Goal: Task Accomplishment & Management: Manage account settings

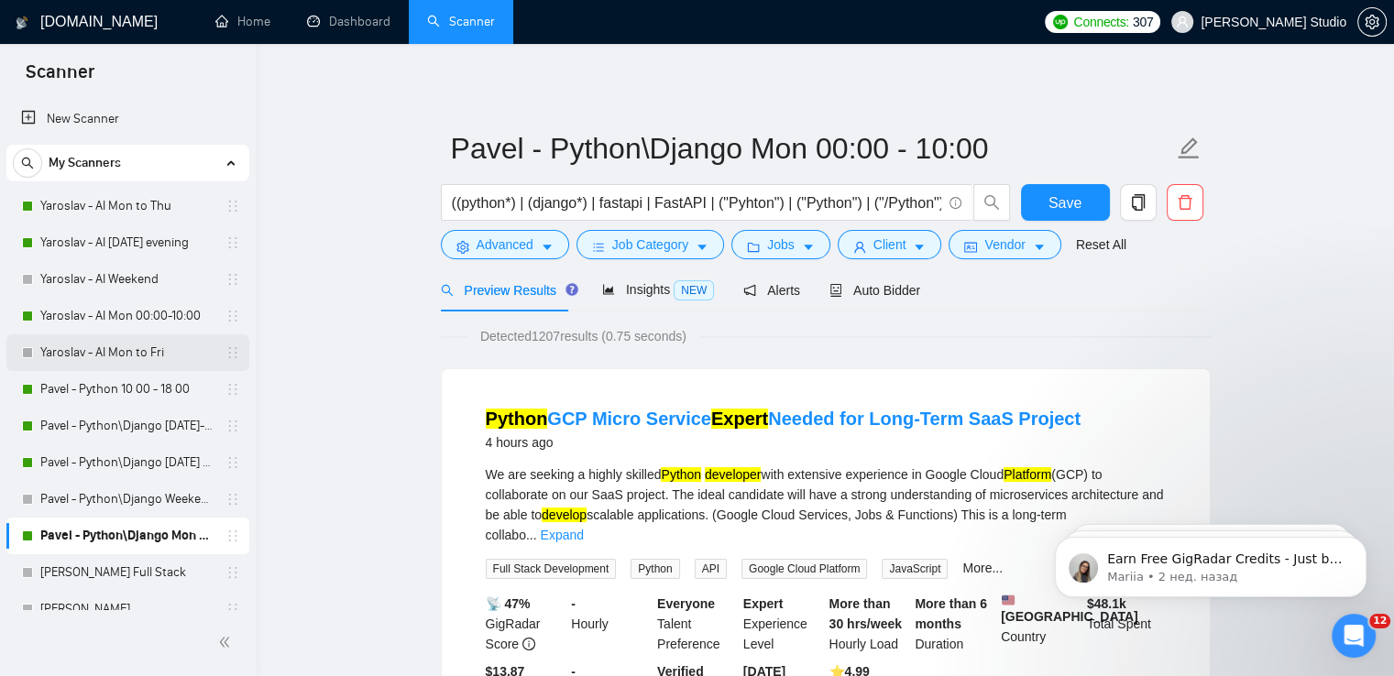
click at [123, 350] on link "Yaroslav - AI Mon to Fri" at bounding box center [127, 352] width 174 height 37
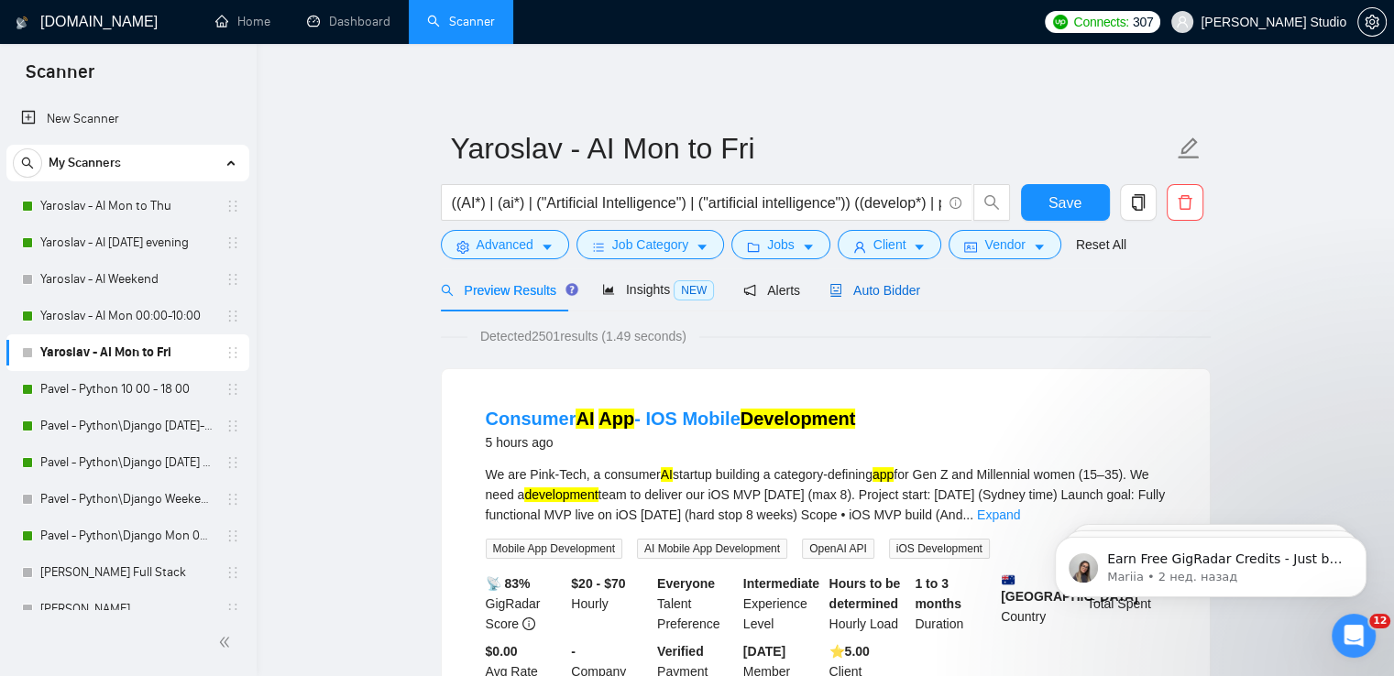
drag, startPoint x: 899, startPoint y: 296, endPoint x: 988, endPoint y: 297, distance: 88.9
click at [898, 296] on span "Auto Bidder" at bounding box center [874, 290] width 91 height 15
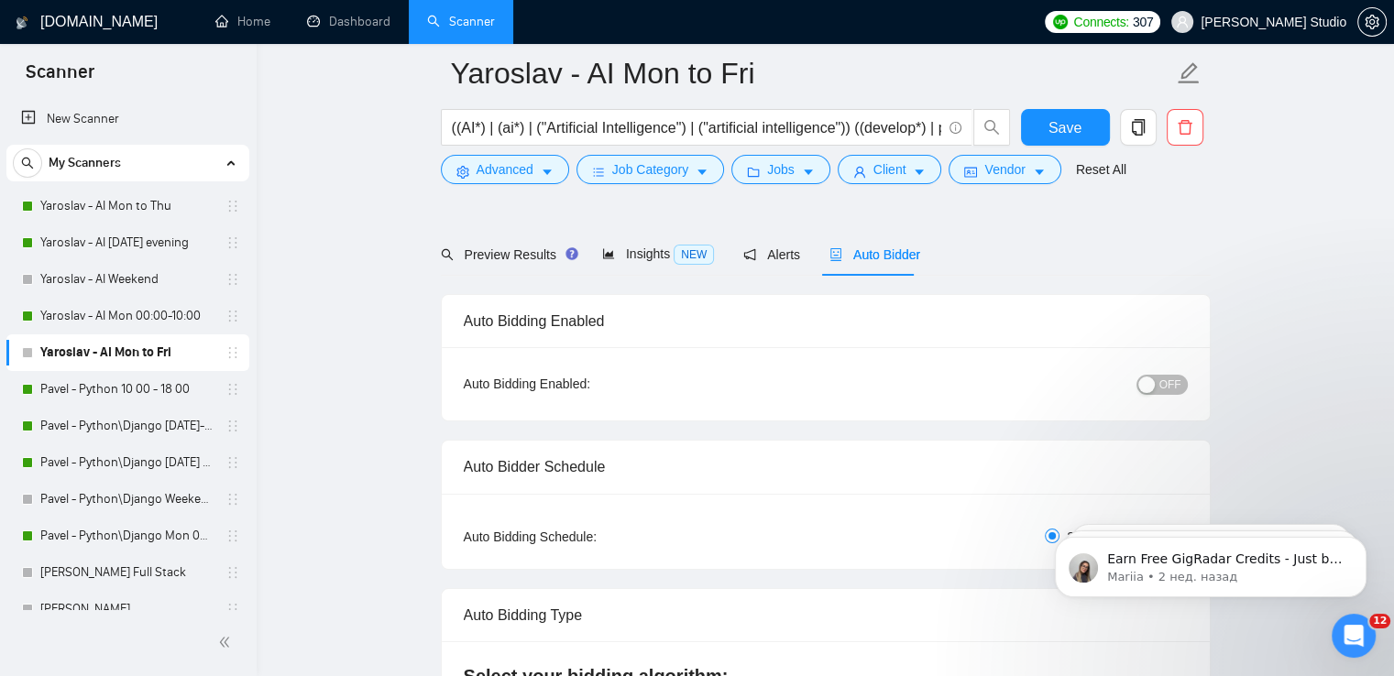
scroll to position [183, 0]
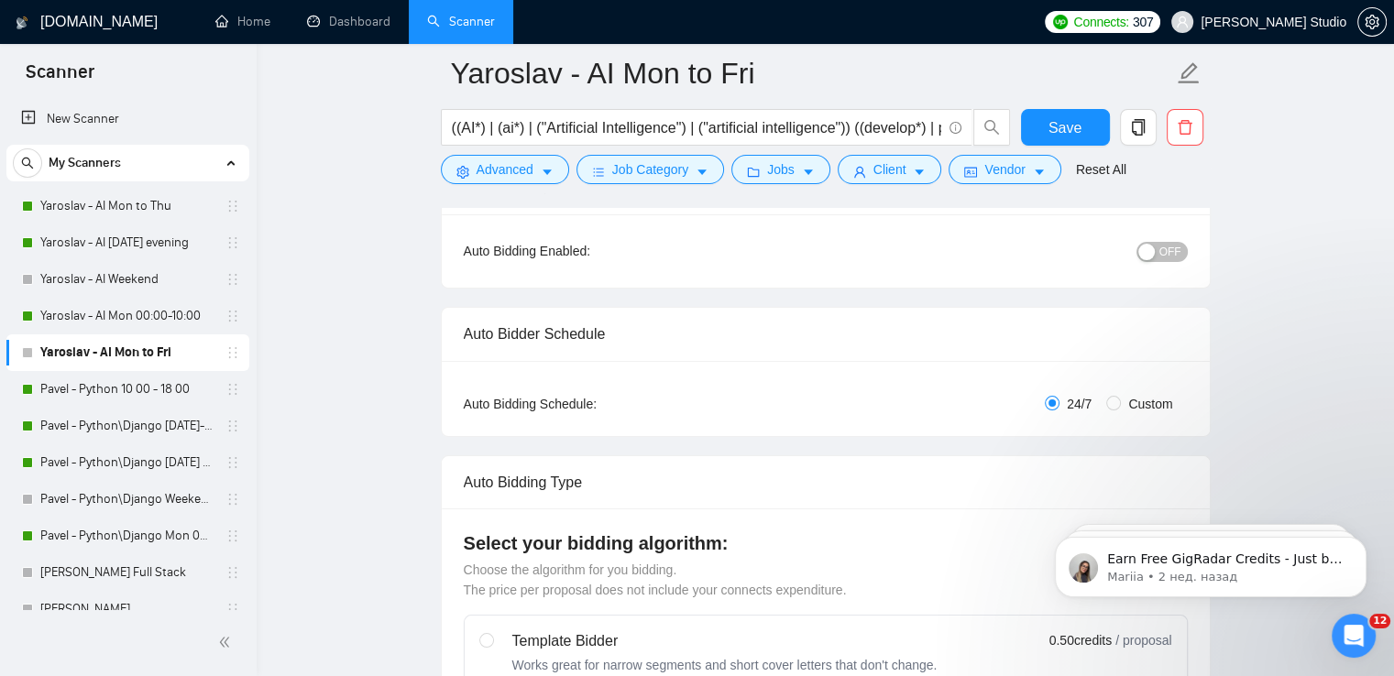
click at [1176, 252] on span "OFF" at bounding box center [1170, 252] width 22 height 20
click at [1072, 126] on span "Save" at bounding box center [1064, 127] width 33 height 23
click at [136, 465] on link "Pavel - Python\Django [DATE] evening to 00 00" at bounding box center [127, 462] width 174 height 37
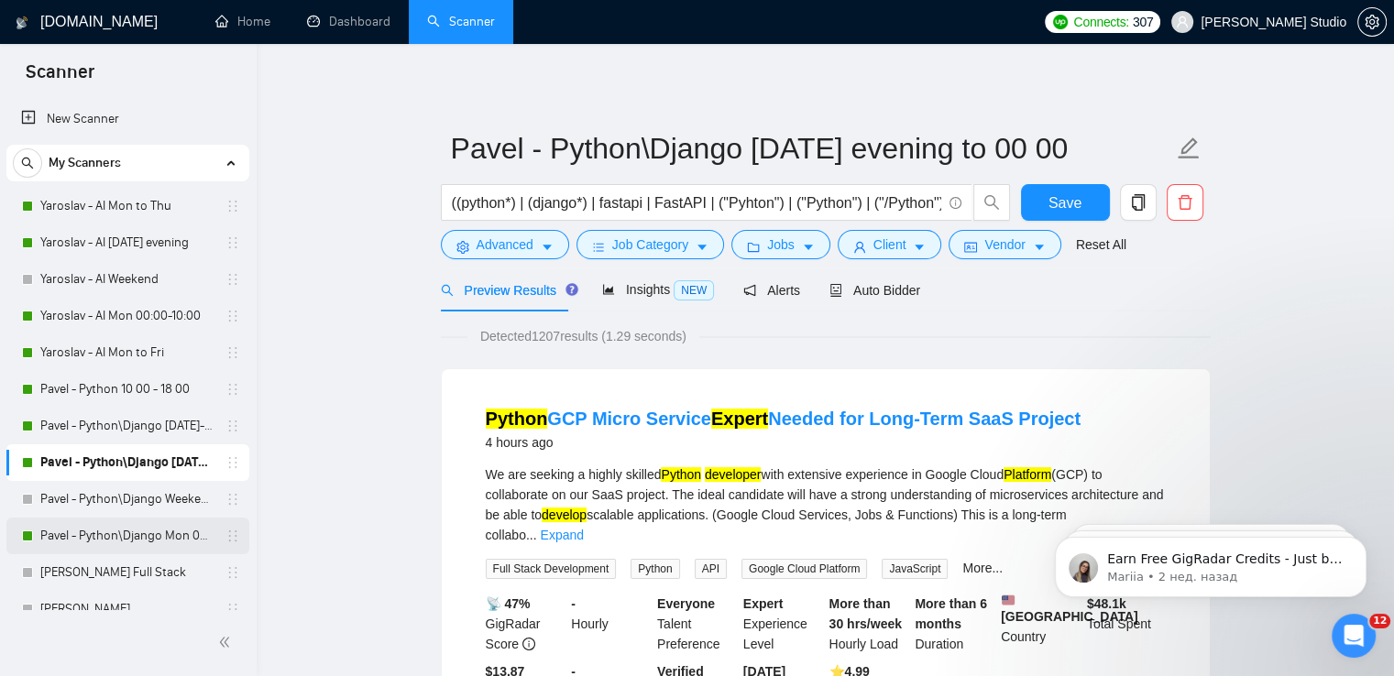
click at [119, 536] on link "Pavel - Python\Django Mon 00:00 - 10:00" at bounding box center [127, 536] width 174 height 37
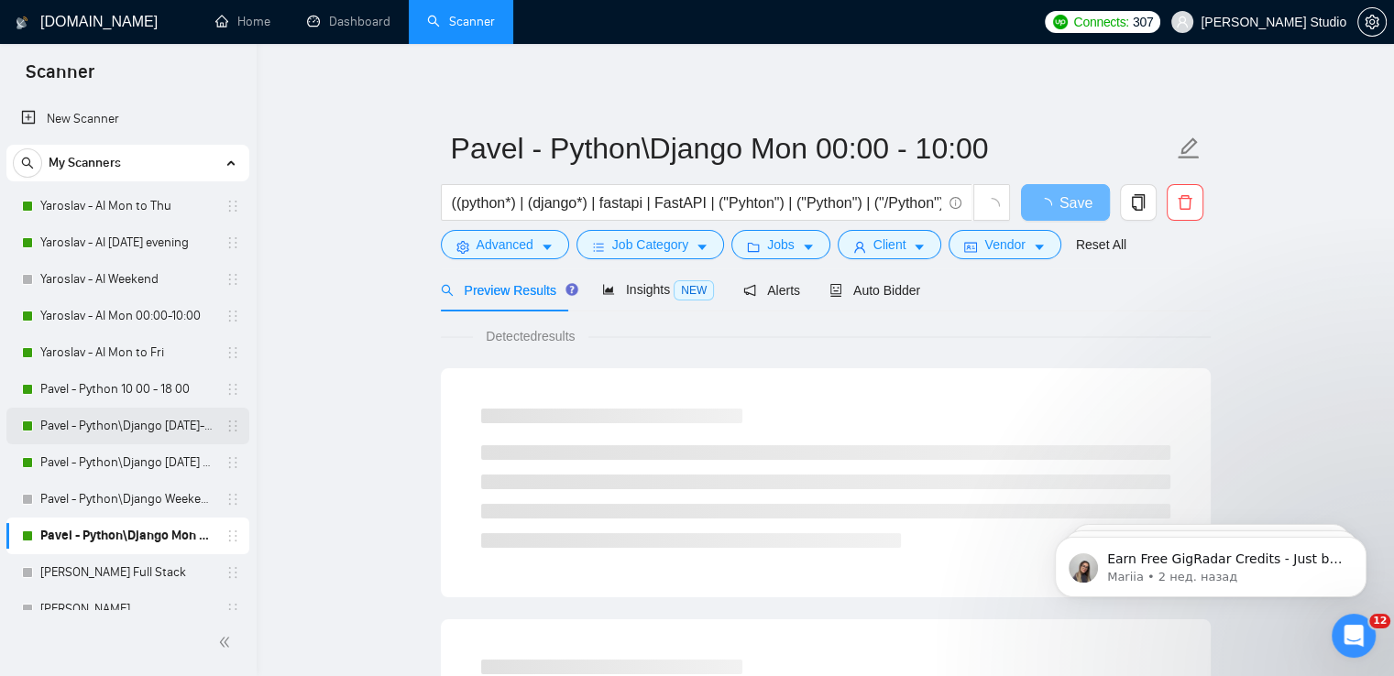
click at [117, 426] on link "Pavel - Python\Django [DATE]-[DATE] 18:00 - 10:00" at bounding box center [127, 426] width 174 height 37
